Goal: Transaction & Acquisition: Book appointment/travel/reservation

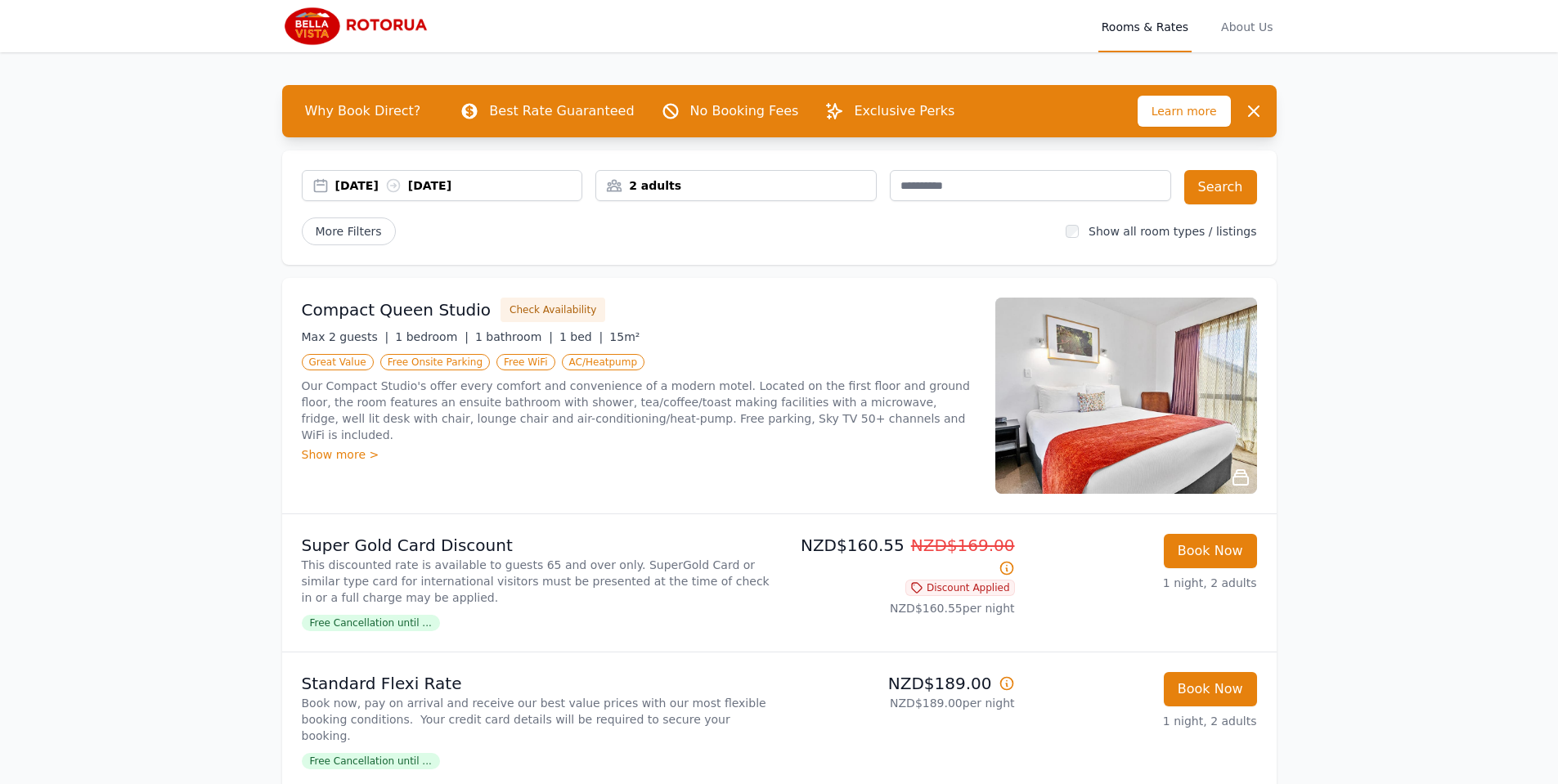
drag, startPoint x: 0, startPoint y: 0, endPoint x: 374, endPoint y: 193, distance: 420.9
click at [374, 193] on div "[DATE] [DATE]" at bounding box center [459, 186] width 247 height 16
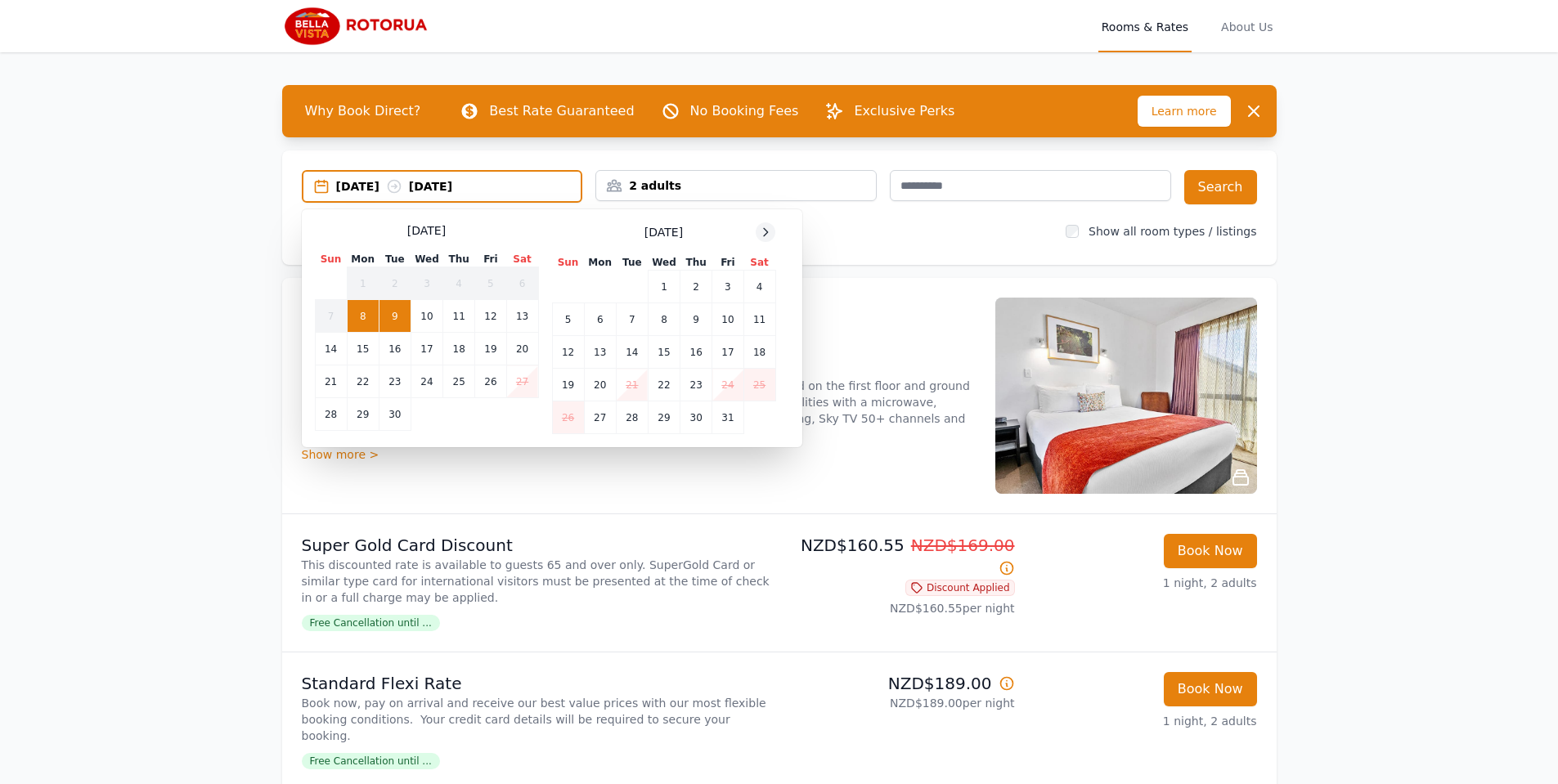
click at [764, 224] on div at bounding box center [766, 232] width 19 height 19
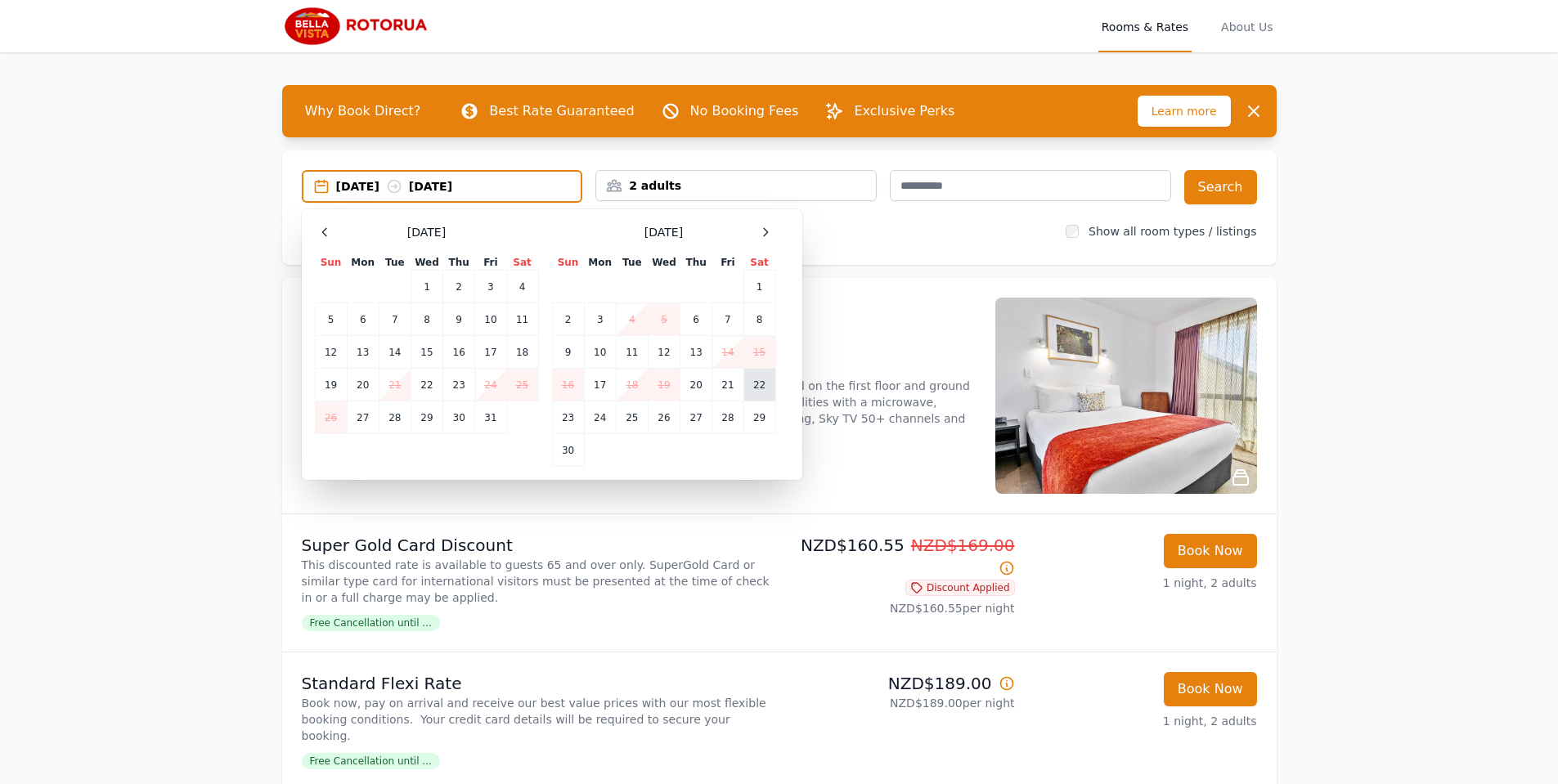
click at [771, 387] on td "22" at bounding box center [760, 385] width 32 height 33
click at [590, 421] on td "24" at bounding box center [600, 418] width 32 height 33
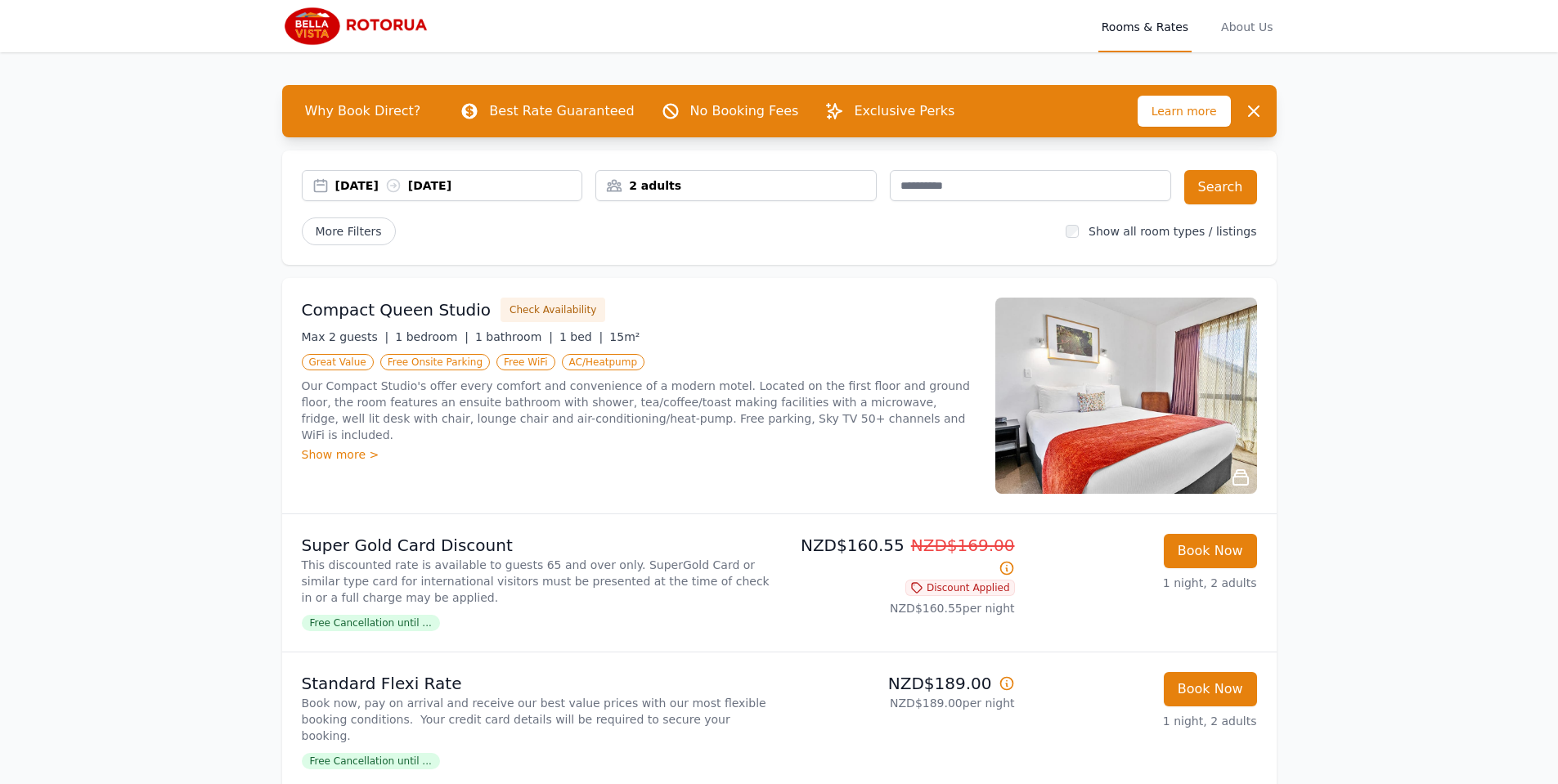
click at [708, 194] on div "2 adults" at bounding box center [737, 185] width 282 height 31
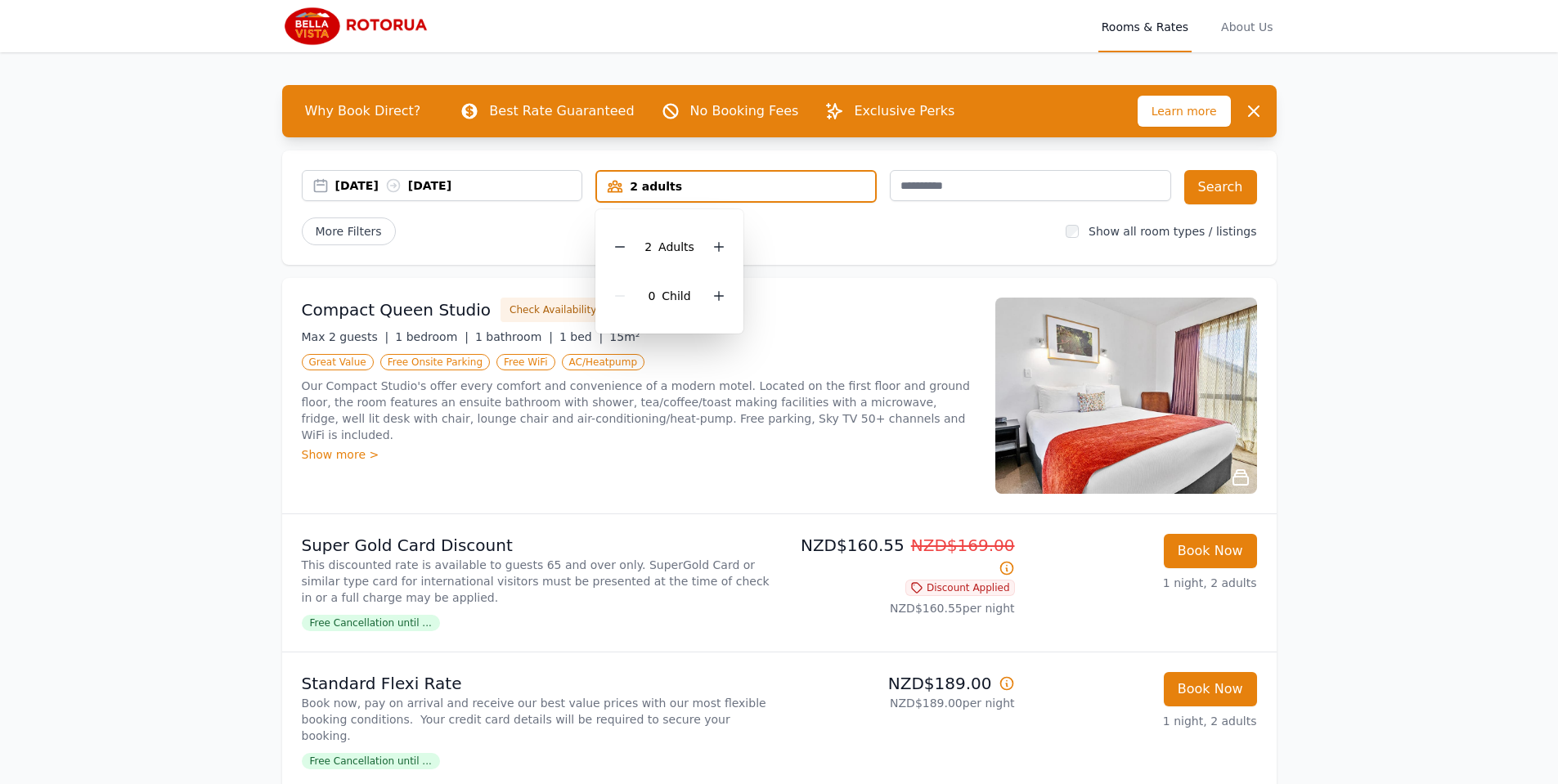
click at [702, 246] on div "2 Adult s" at bounding box center [669, 246] width 122 height 49
click at [707, 246] on div at bounding box center [719, 247] width 23 height 23
click at [1212, 196] on button "Search" at bounding box center [1221, 187] width 73 height 35
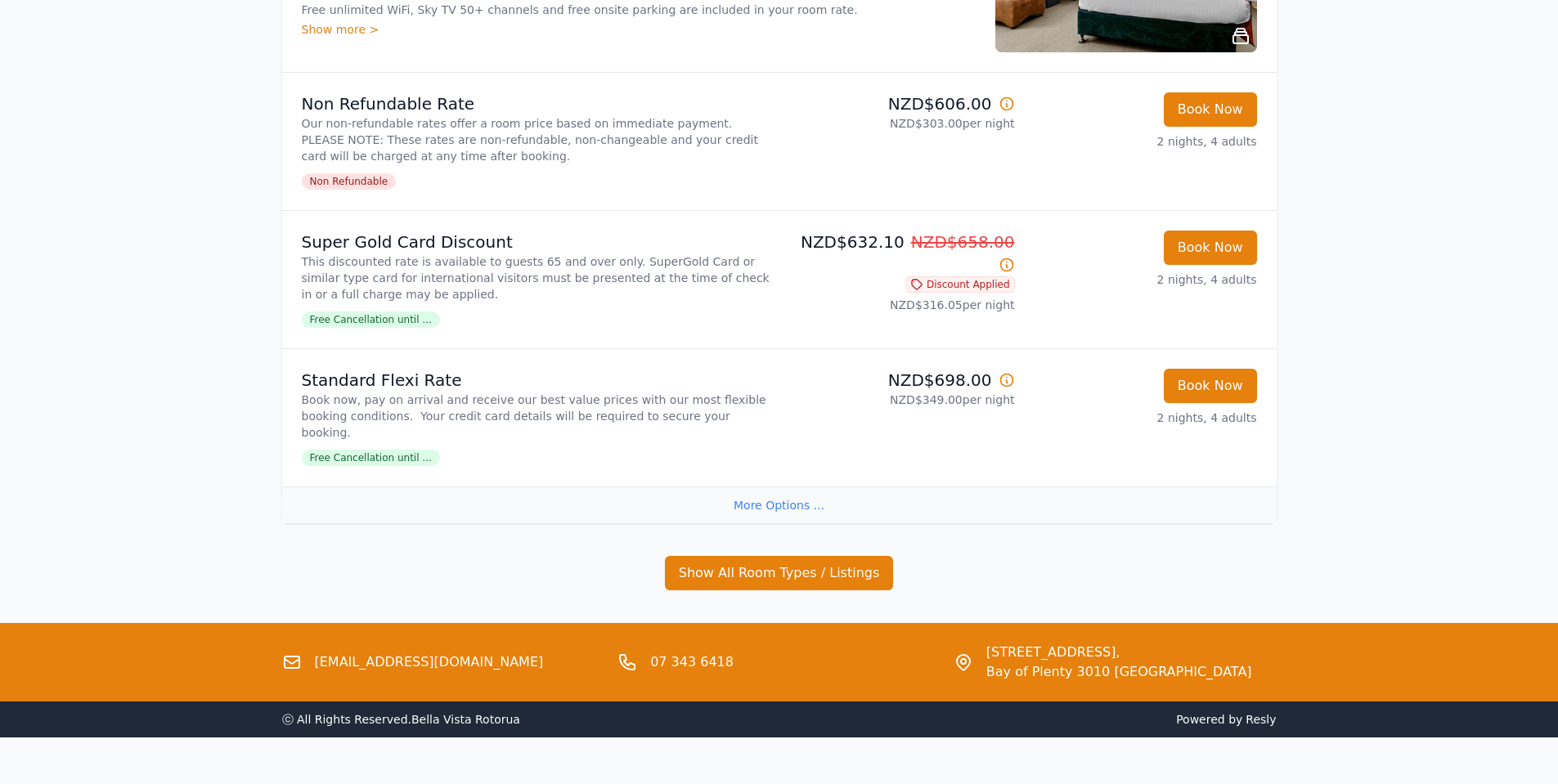
scroll to position [457, 0]
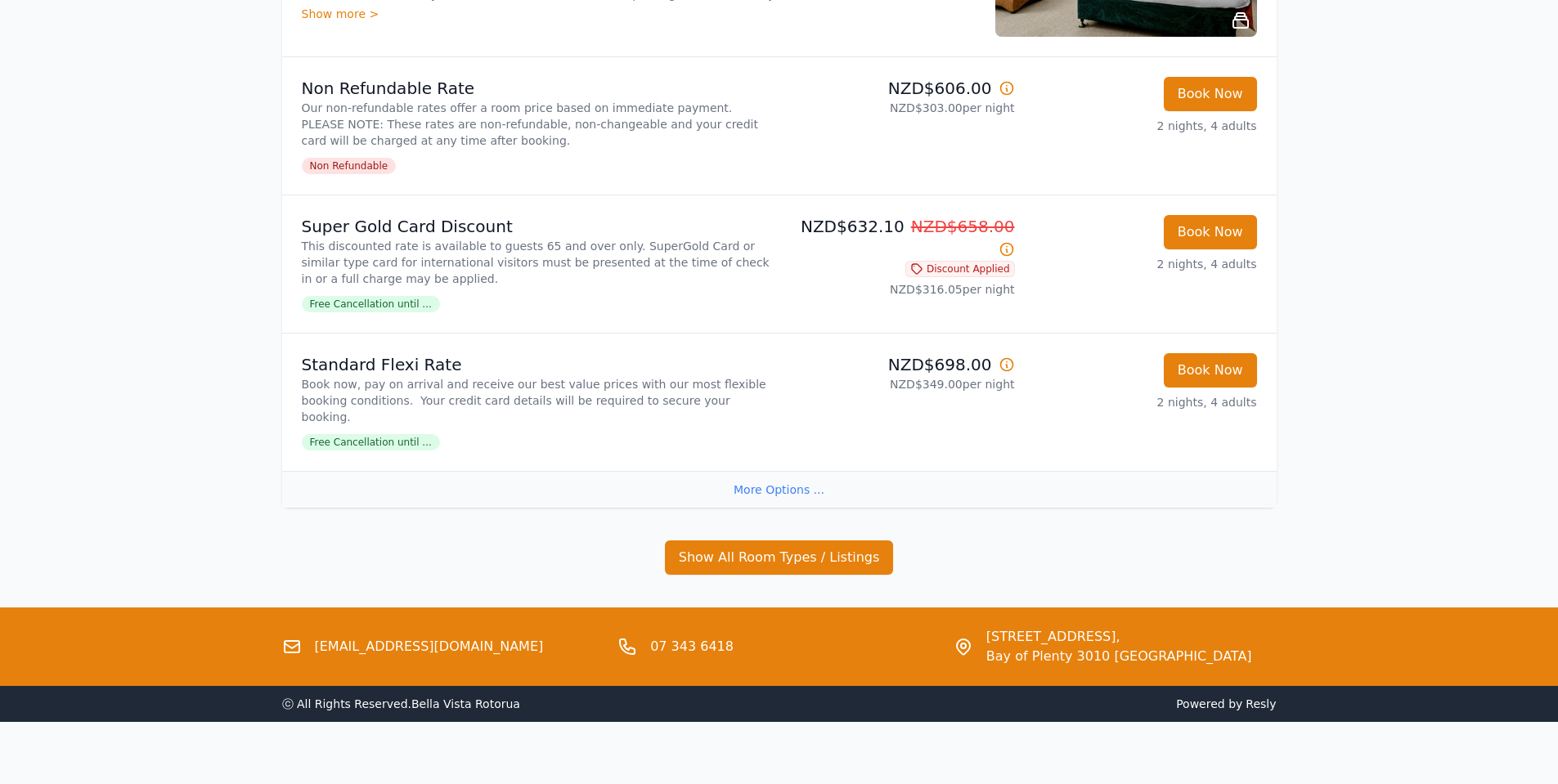
click at [214, 368] on div "Open main menu Rooms & Rates About Us Why Book Direct? Best Rate Guaranteed No …" at bounding box center [779, 132] width 1558 height 1179
